Goal: Navigation & Orientation: Find specific page/section

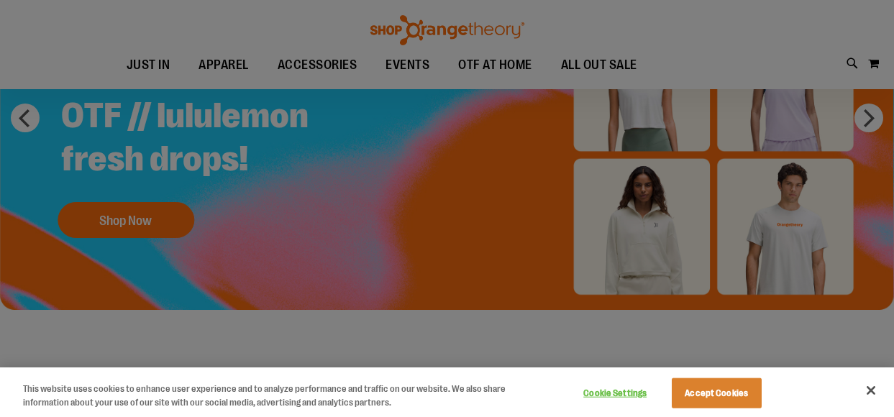
scroll to position [73, 0]
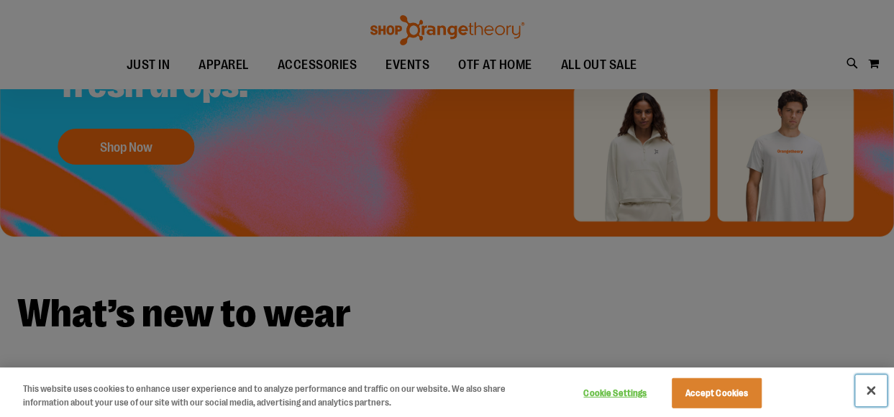
click at [874, 391] on button "Close" at bounding box center [872, 391] width 32 height 32
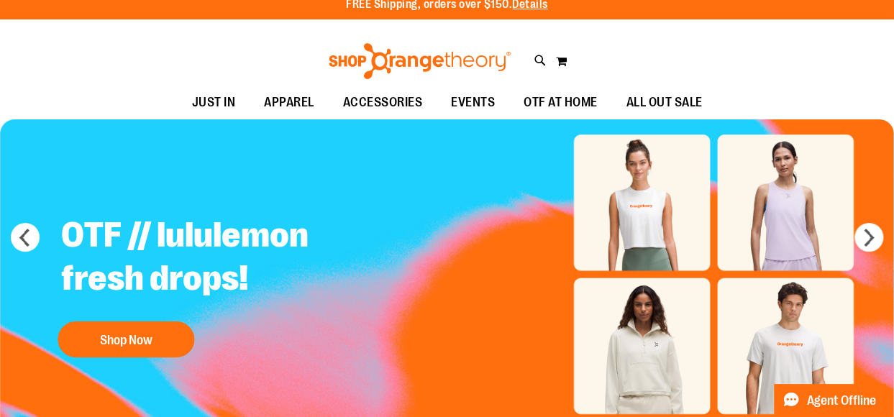
scroll to position [0, 0]
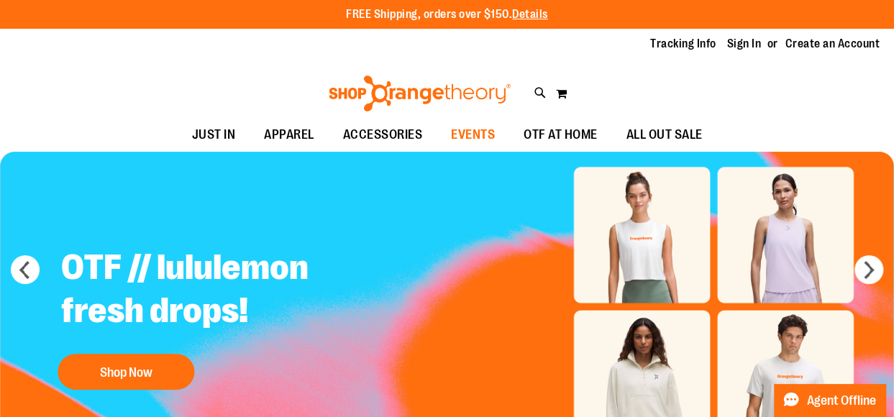
click at [486, 133] on span "EVENTS" at bounding box center [473, 135] width 44 height 32
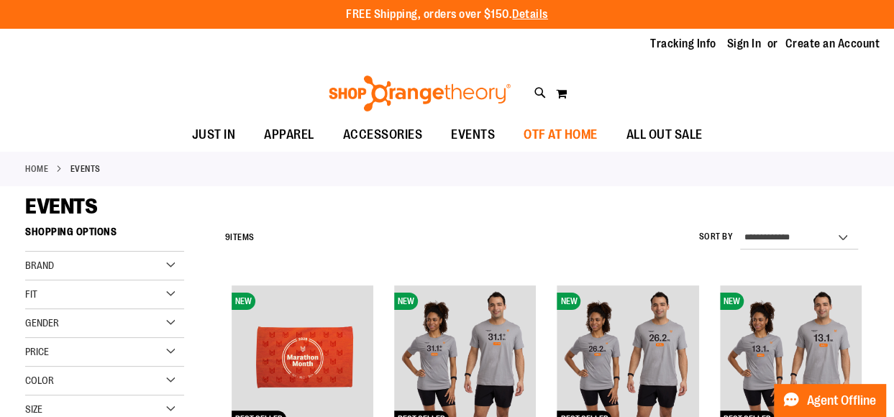
click at [558, 133] on span "OTF AT HOME" at bounding box center [561, 135] width 74 height 32
